Goal: Information Seeking & Learning: Find specific fact

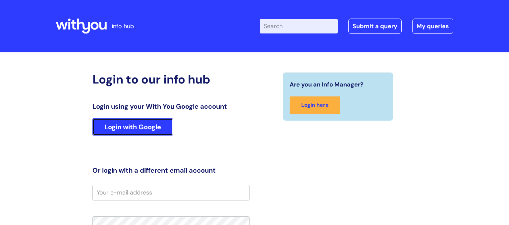
click at [141, 131] on link "Login with Google" at bounding box center [133, 126] width 81 height 17
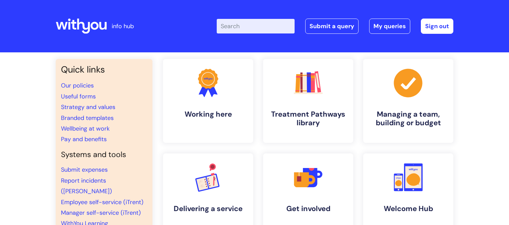
click at [254, 26] on input "Enter your search term here..." at bounding box center [256, 26] width 78 height 15
type input "K2"
click button "Search" at bounding box center [0, 0] width 0 height 0
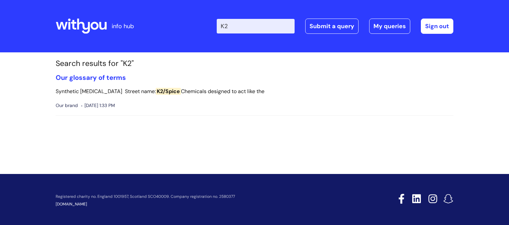
click at [244, 28] on input "K2" at bounding box center [256, 26] width 78 height 15
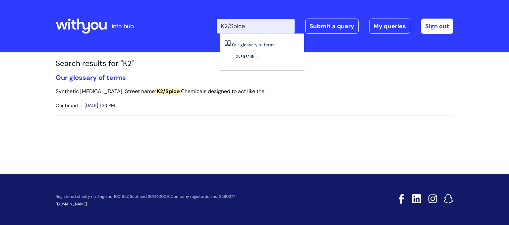
type input "K2/Spice"
click button "Search" at bounding box center [0, 0] width 0 height 0
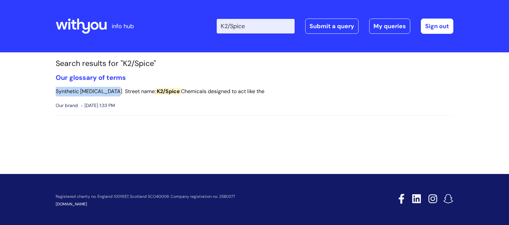
drag, startPoint x: 115, startPoint y: 91, endPoint x: 55, endPoint y: 92, distance: 59.7
click at [55, 92] on section "Search results for "K2/Spice" Our glossary of terms Synthetic Cannabinoids Stre…" at bounding box center [255, 92] width 408 height 67
copy p "Synthetic Cannabinoids"
click at [260, 25] on input "K2/Spice" at bounding box center [256, 26] width 78 height 15
type input "K"
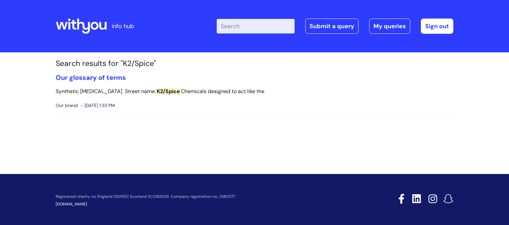
paste input "Synthetic Cannabinoids"
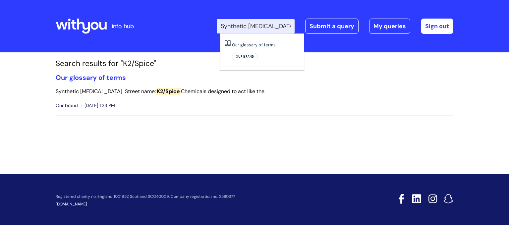
type input "Synthetic Cannabinoids"
click button "Search" at bounding box center [0, 0] width 0 height 0
